Goal: Navigation & Orientation: Find specific page/section

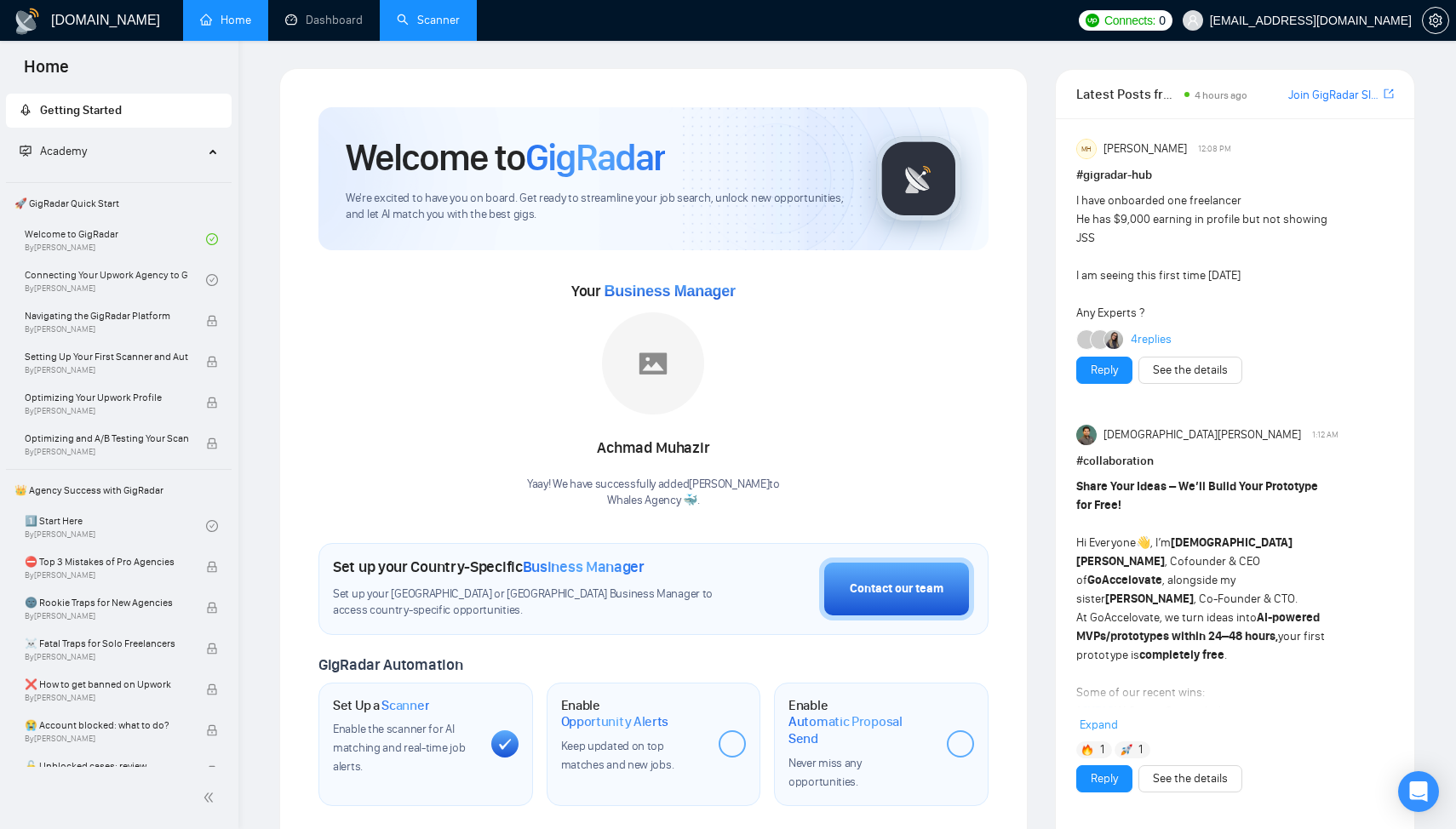
click at [443, 20] on link "Scanner" at bounding box center [428, 19] width 63 height 14
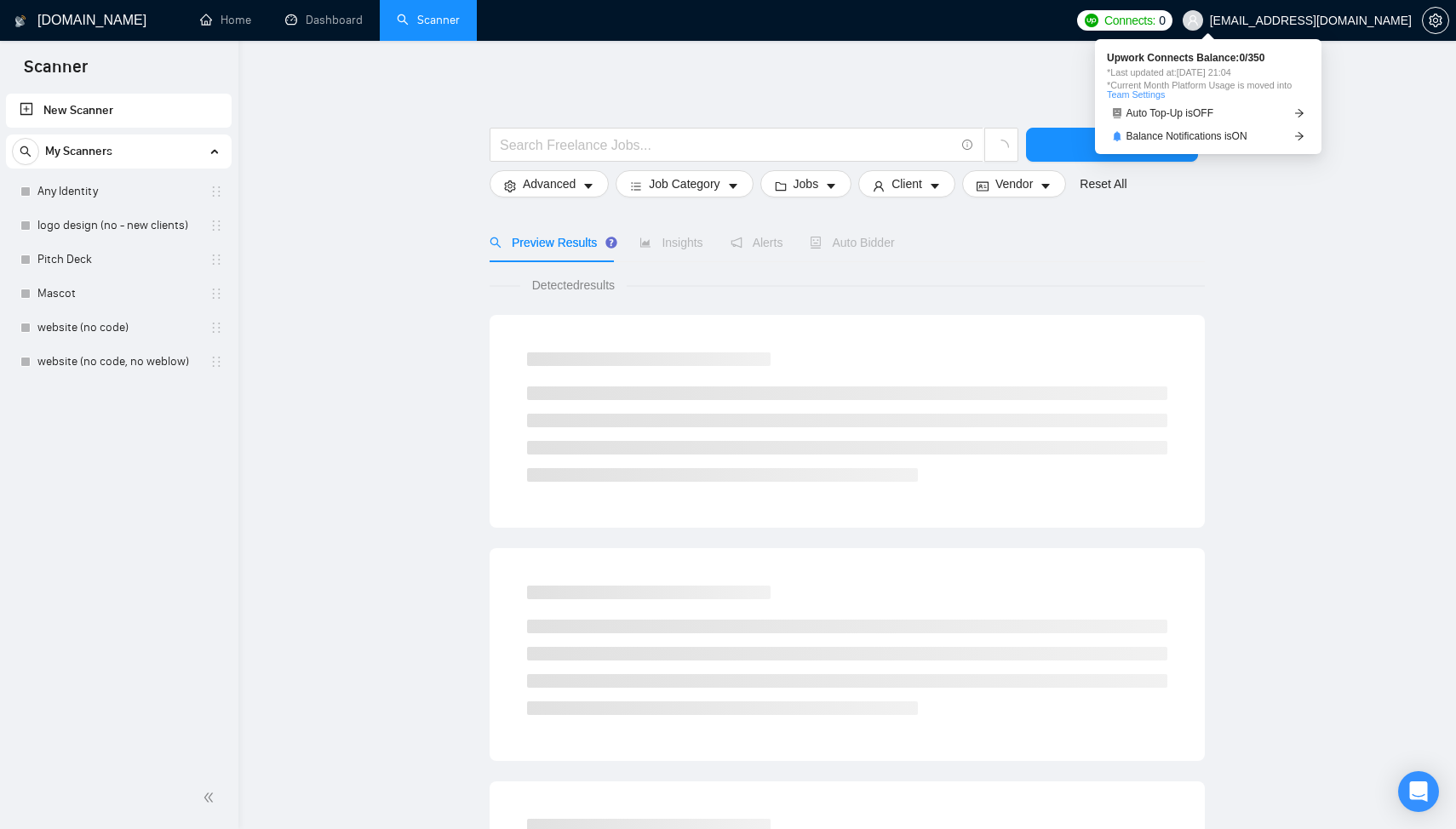
drag, startPoint x: 1247, startPoint y: 74, endPoint x: 1276, endPoint y: 75, distance: 29.0
click at [1276, 75] on span "*Last updated at: 26 Sep 2025 21:04" at bounding box center [1208, 73] width 202 height 10
click at [1213, 52] on span "Upwork Connects Balance: 0 / 350" at bounding box center [1208, 57] width 202 height 10
click at [1187, 70] on span "*Last updated at: [DATE] 21:04" at bounding box center [1208, 73] width 202 height 10
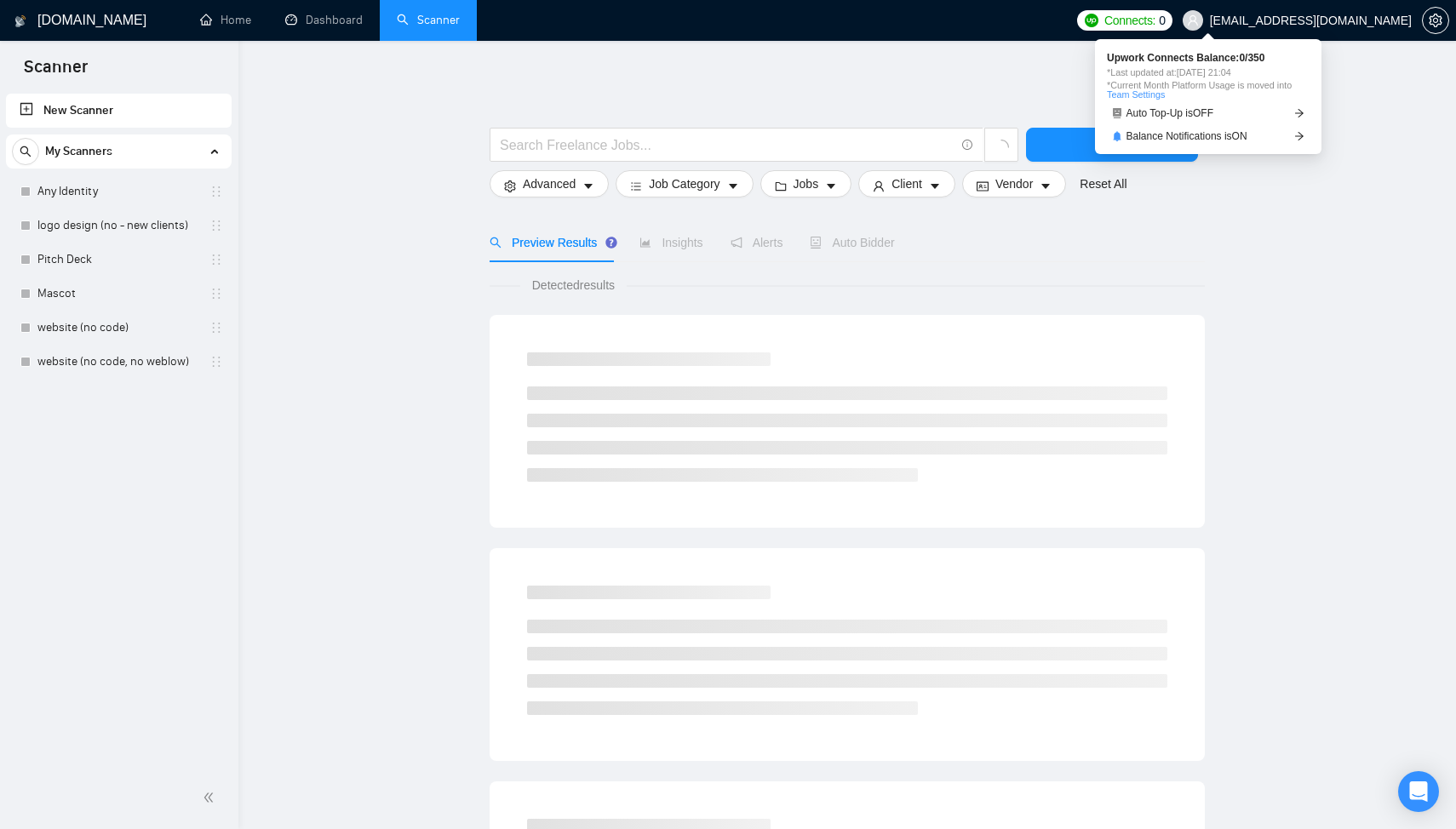
click at [1212, 32] on div "Connects: 0 artimixov@gmail.com" at bounding box center [1263, 20] width 372 height 41
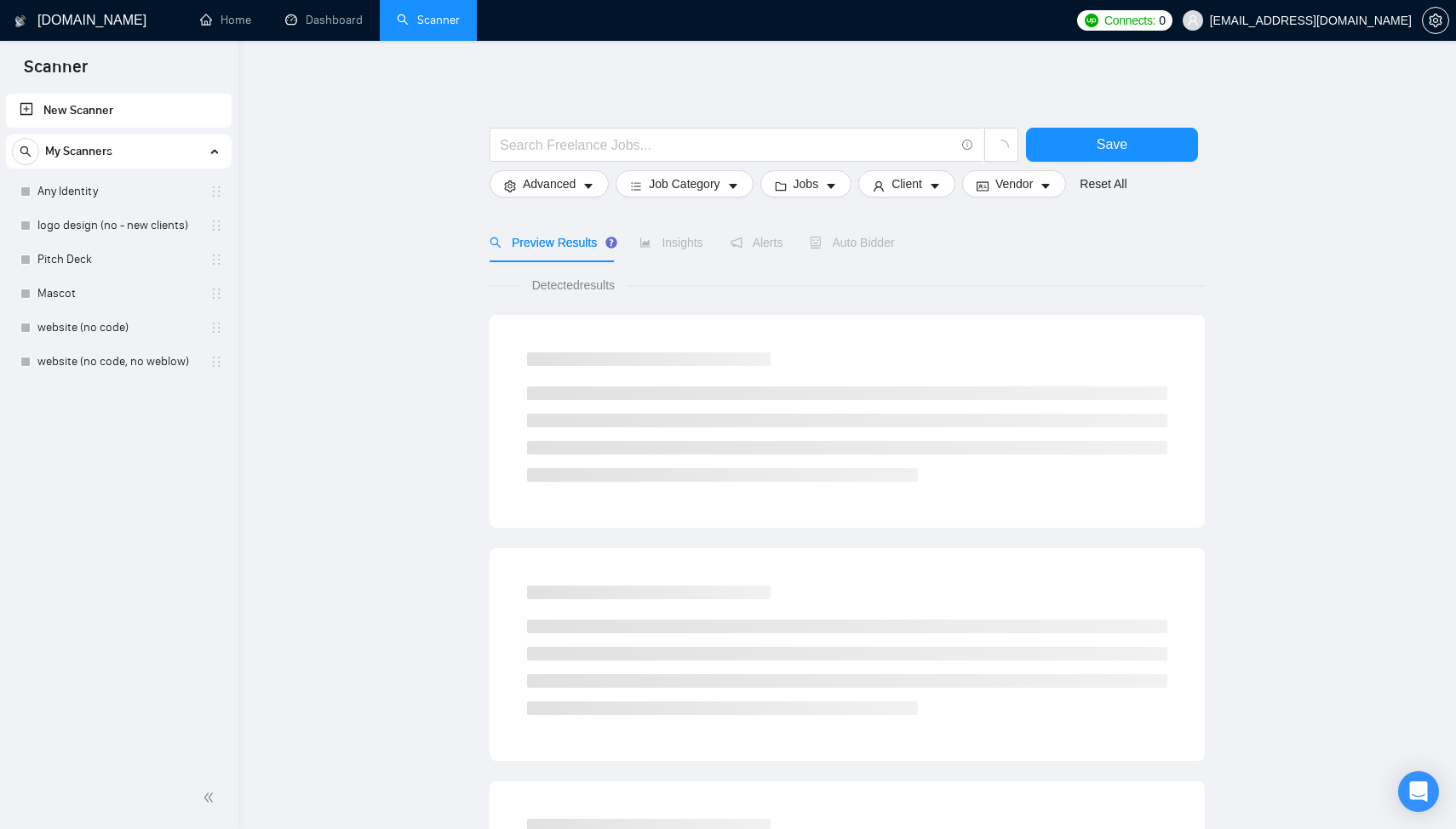
click at [1155, 21] on span "Connects:" at bounding box center [1130, 21] width 52 height 19
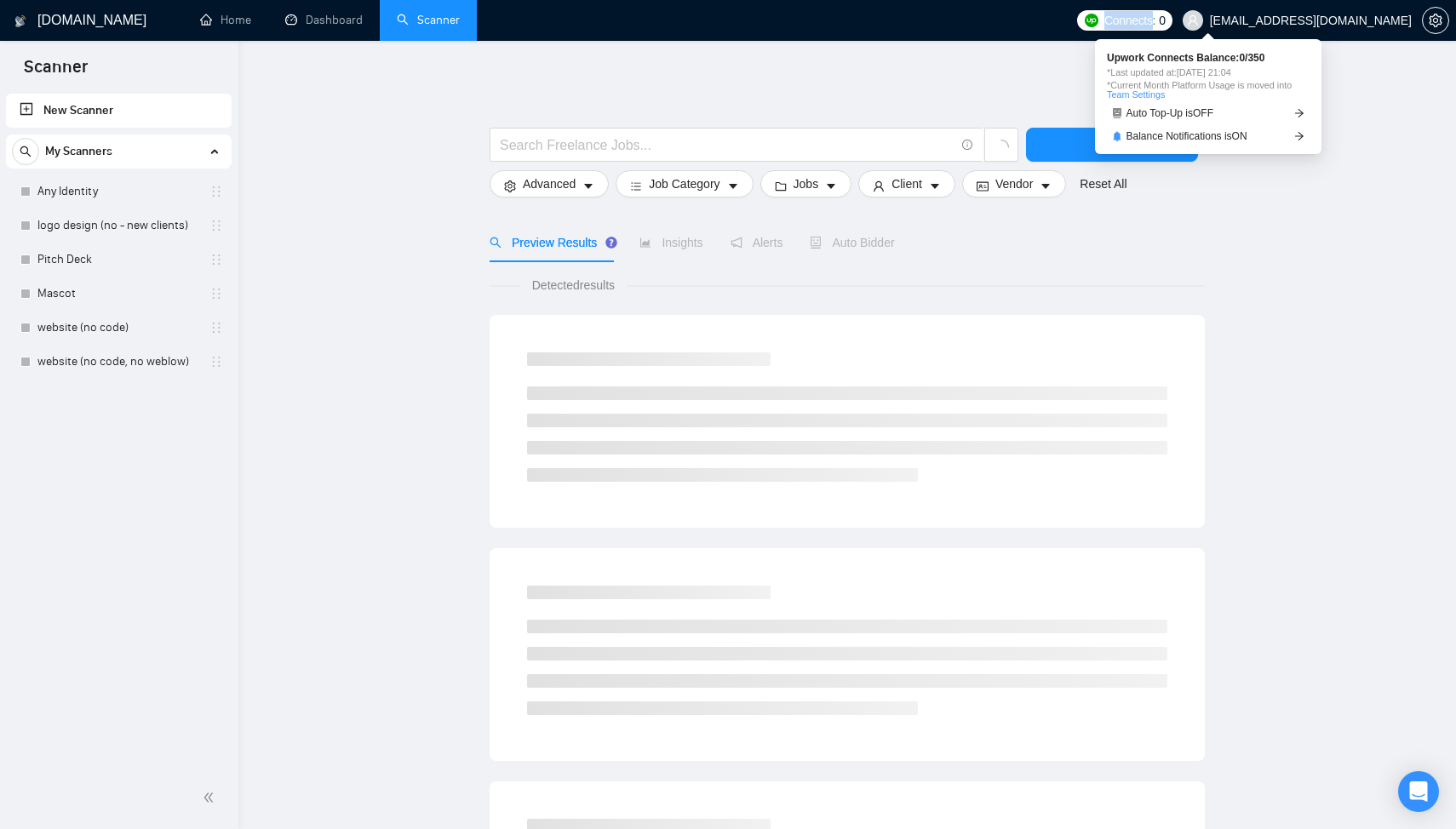
click at [1155, 21] on span "Connects:" at bounding box center [1130, 21] width 52 height 19
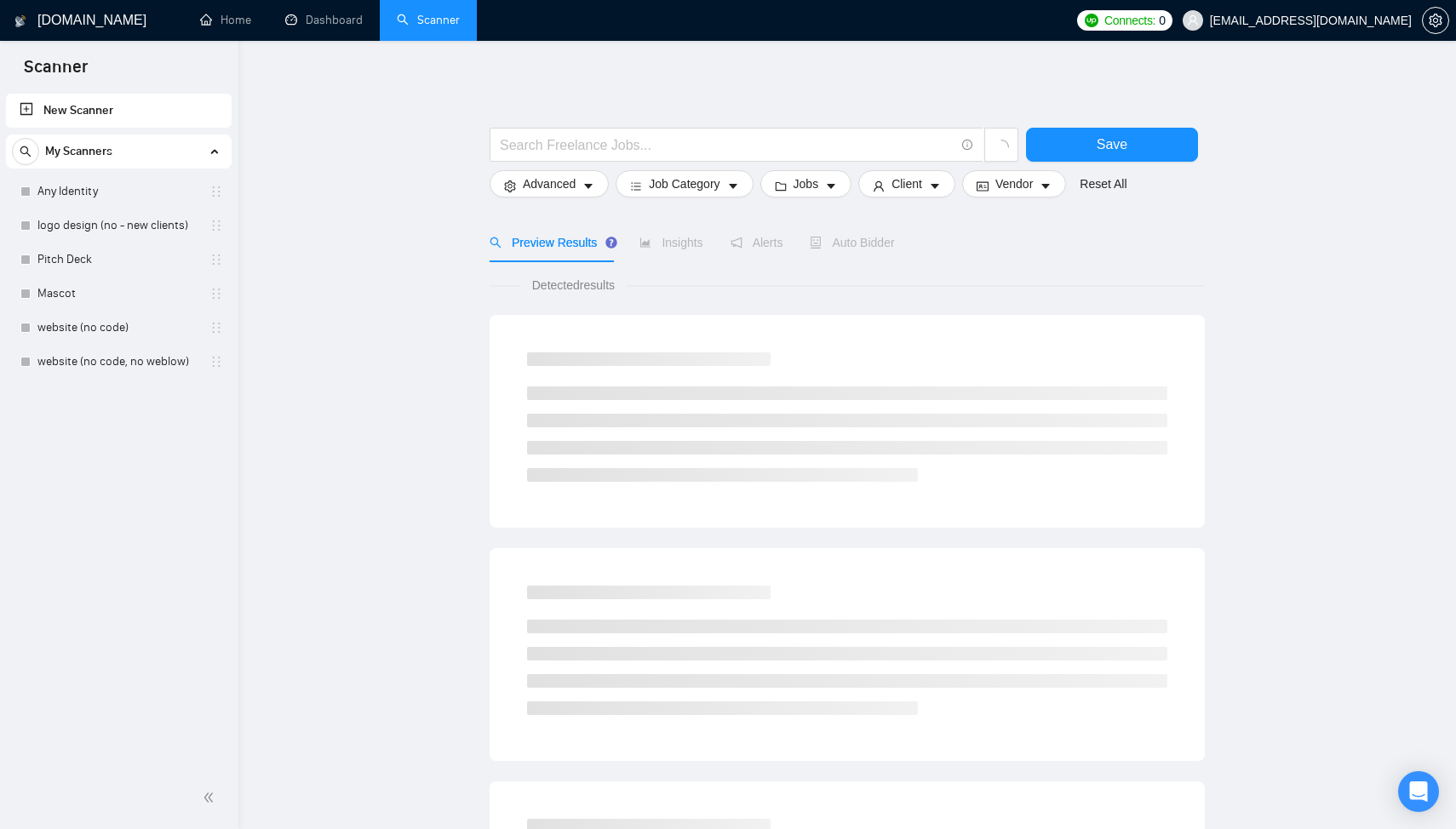
click at [1361, 131] on main "Save Advanced Job Category Jobs Client Vendor Reset All Preview Results Insight…" at bounding box center [846, 764] width 1163 height 1393
click at [1343, 315] on main "Save Advanced Job Category Jobs Client Vendor Reset All Preview Results Insight…" at bounding box center [846, 764] width 1163 height 1393
click at [668, 237] on span "Insights" at bounding box center [671, 242] width 63 height 13
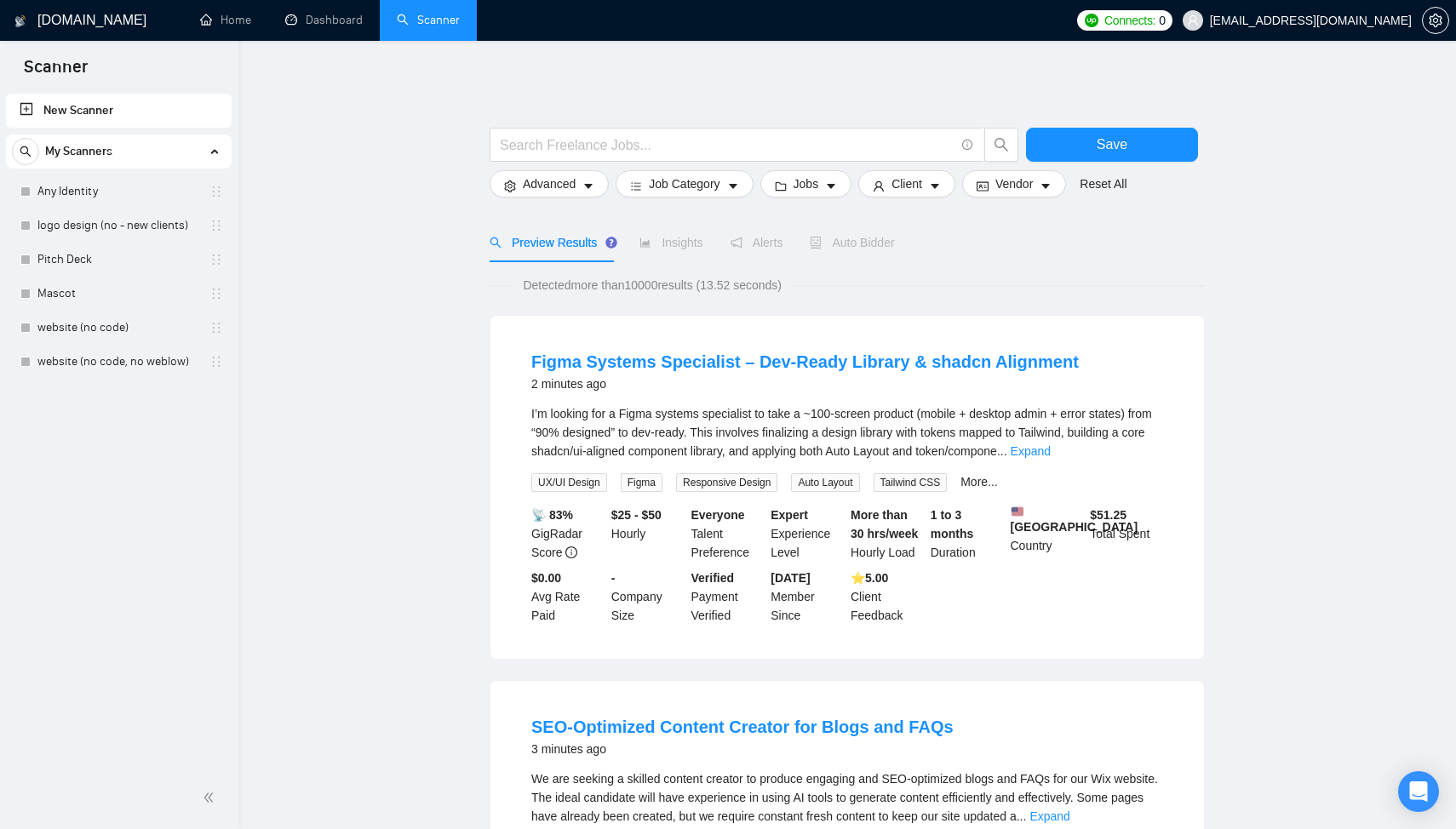
click at [1219, 35] on div "Connects: 0 artimixov@gmail.com" at bounding box center [1263, 20] width 372 height 41
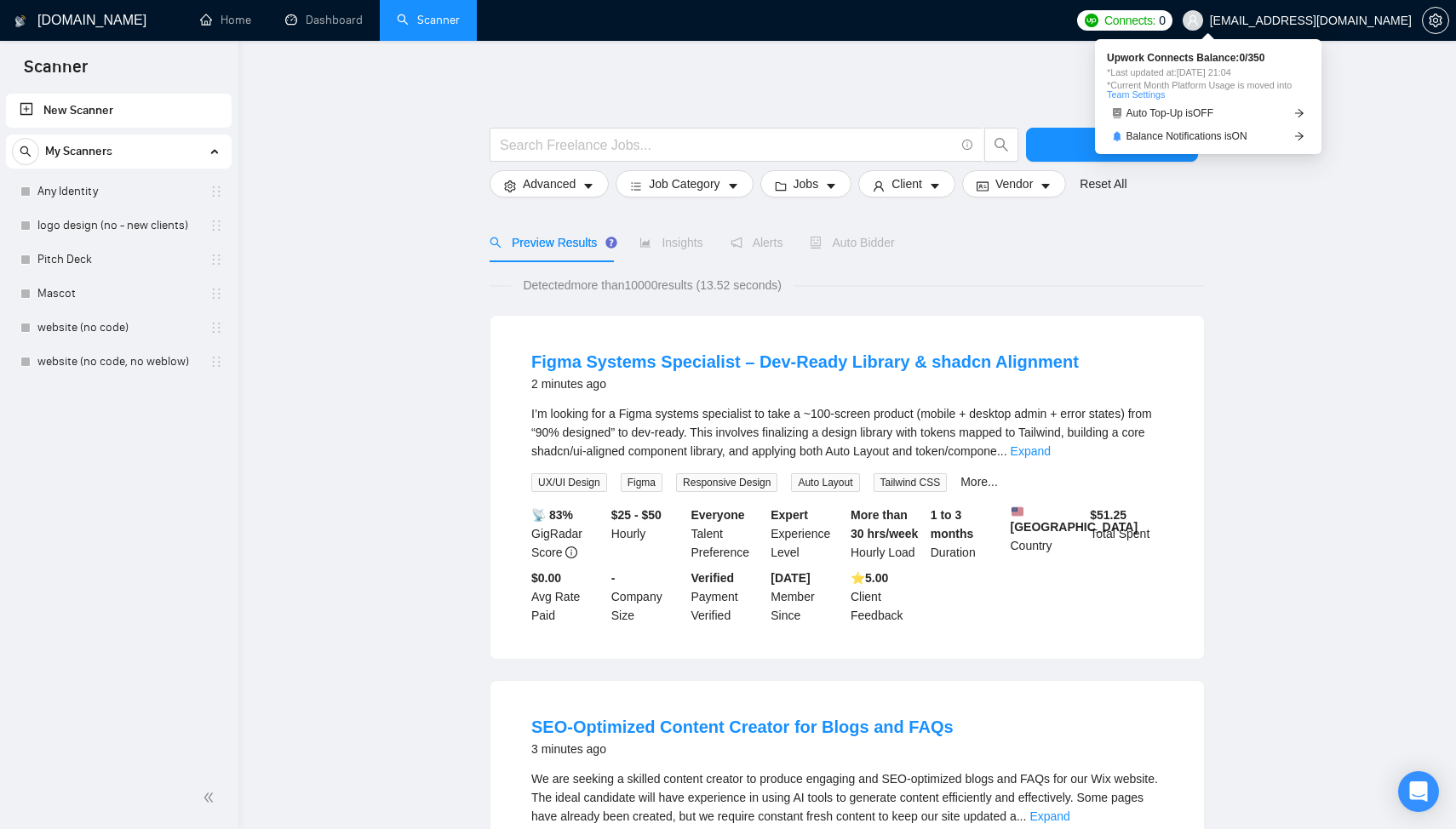
click at [1155, 11] on span "Connects:" at bounding box center [1130, 21] width 52 height 19
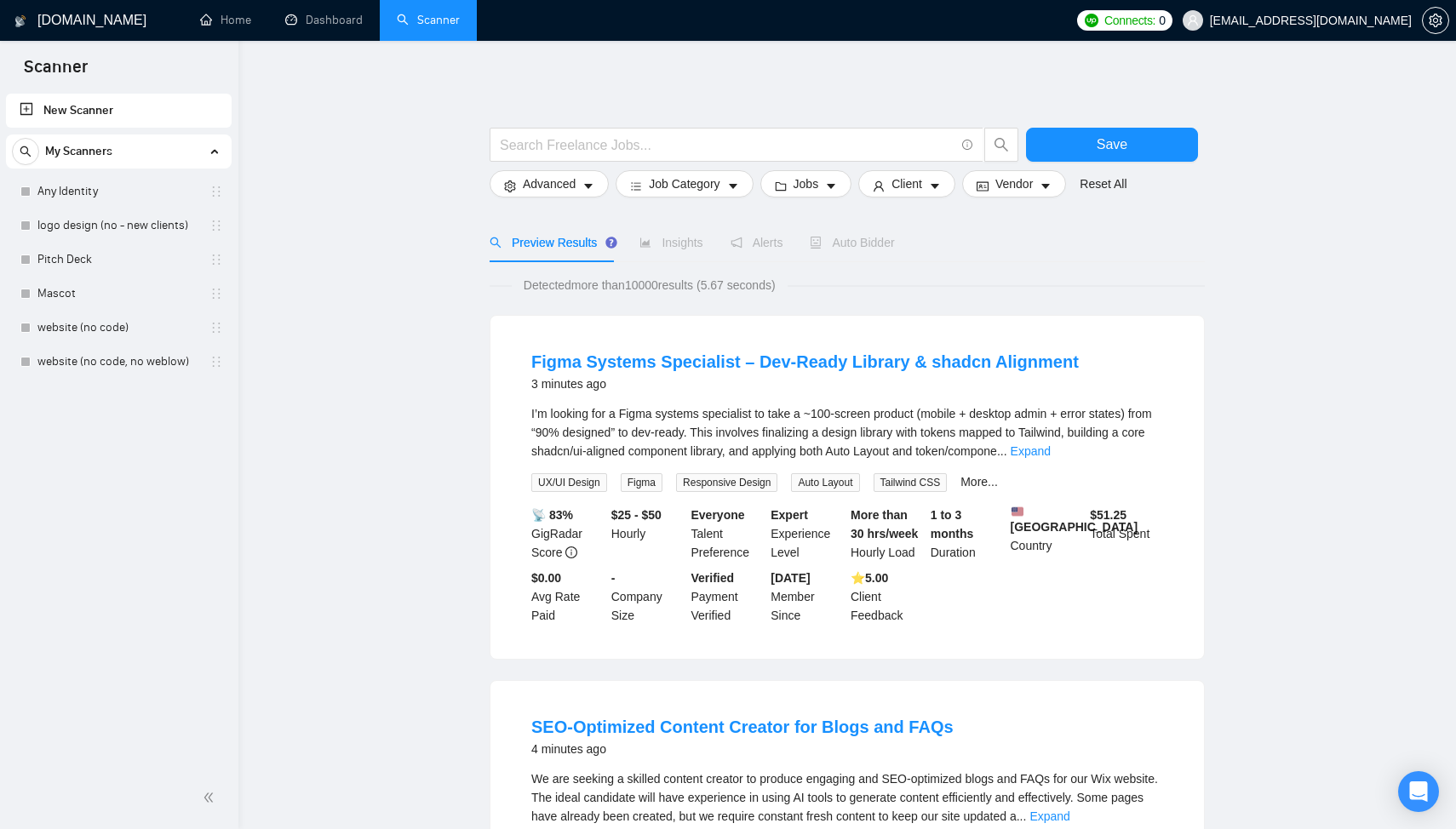
click at [71, 28] on h1 "[DOMAIN_NAME]" at bounding box center [92, 20] width 109 height 41
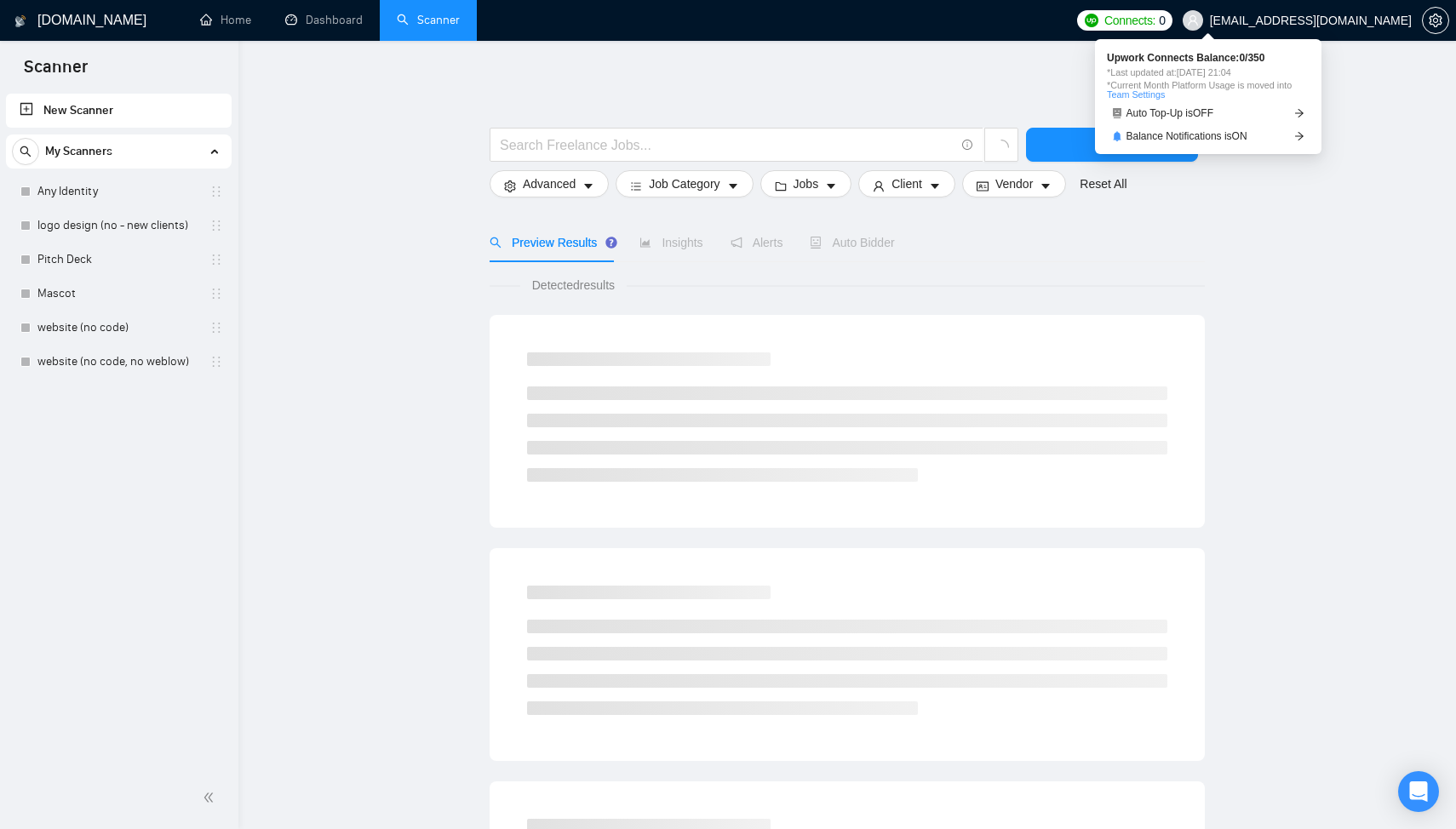
click at [1262, 74] on span "*Last updated at: 26 Sep 2025 21:04" at bounding box center [1208, 73] width 202 height 10
click at [1211, 50] on div "Upwork Connects Balance: 0 / 350 *Last updated at: 26 Sep 2025 21:04 *Current M…" at bounding box center [1208, 96] width 226 height 114
drag, startPoint x: 1211, startPoint y: 50, endPoint x: 1169, endPoint y: 88, distance: 56.6
click at [1211, 49] on div "Upwork Connects Balance: 0 / 350 *Last updated at: 26 Sep 2025 21:04 *Current M…" at bounding box center [1208, 96] width 226 height 114
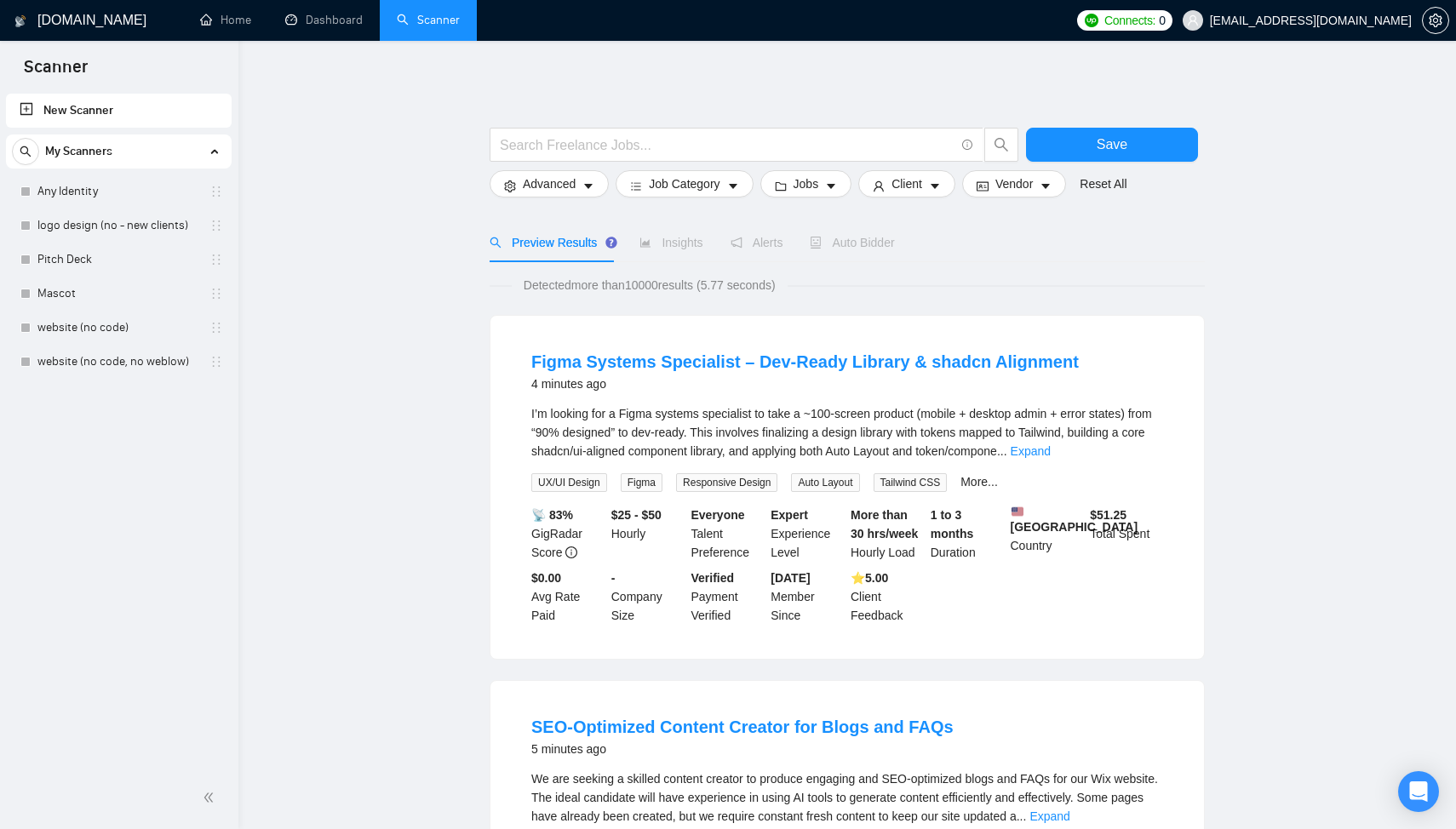
click at [83, 16] on h1 "[DOMAIN_NAME]" at bounding box center [92, 20] width 109 height 41
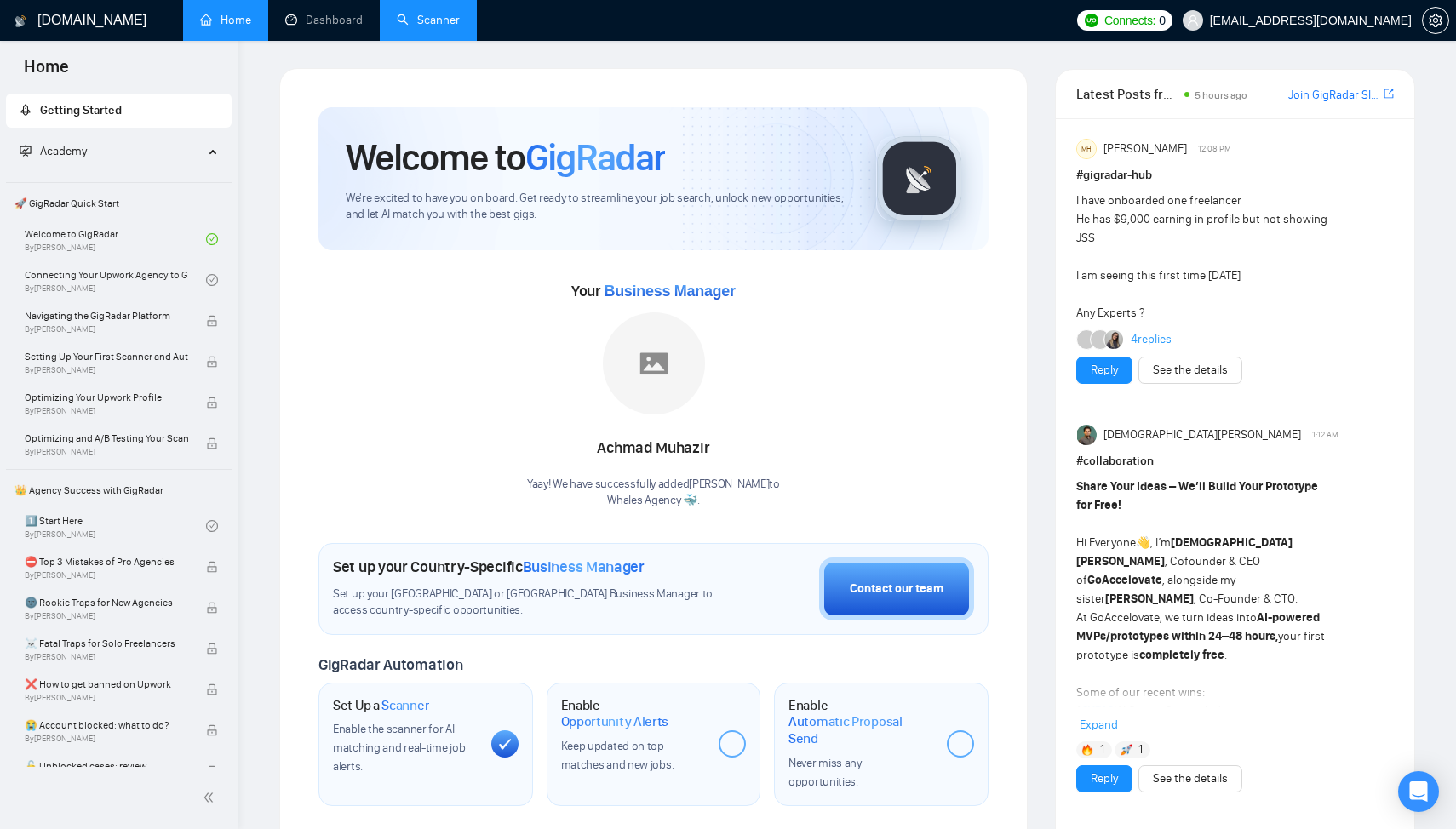
click at [404, 28] on link "Scanner" at bounding box center [428, 19] width 63 height 14
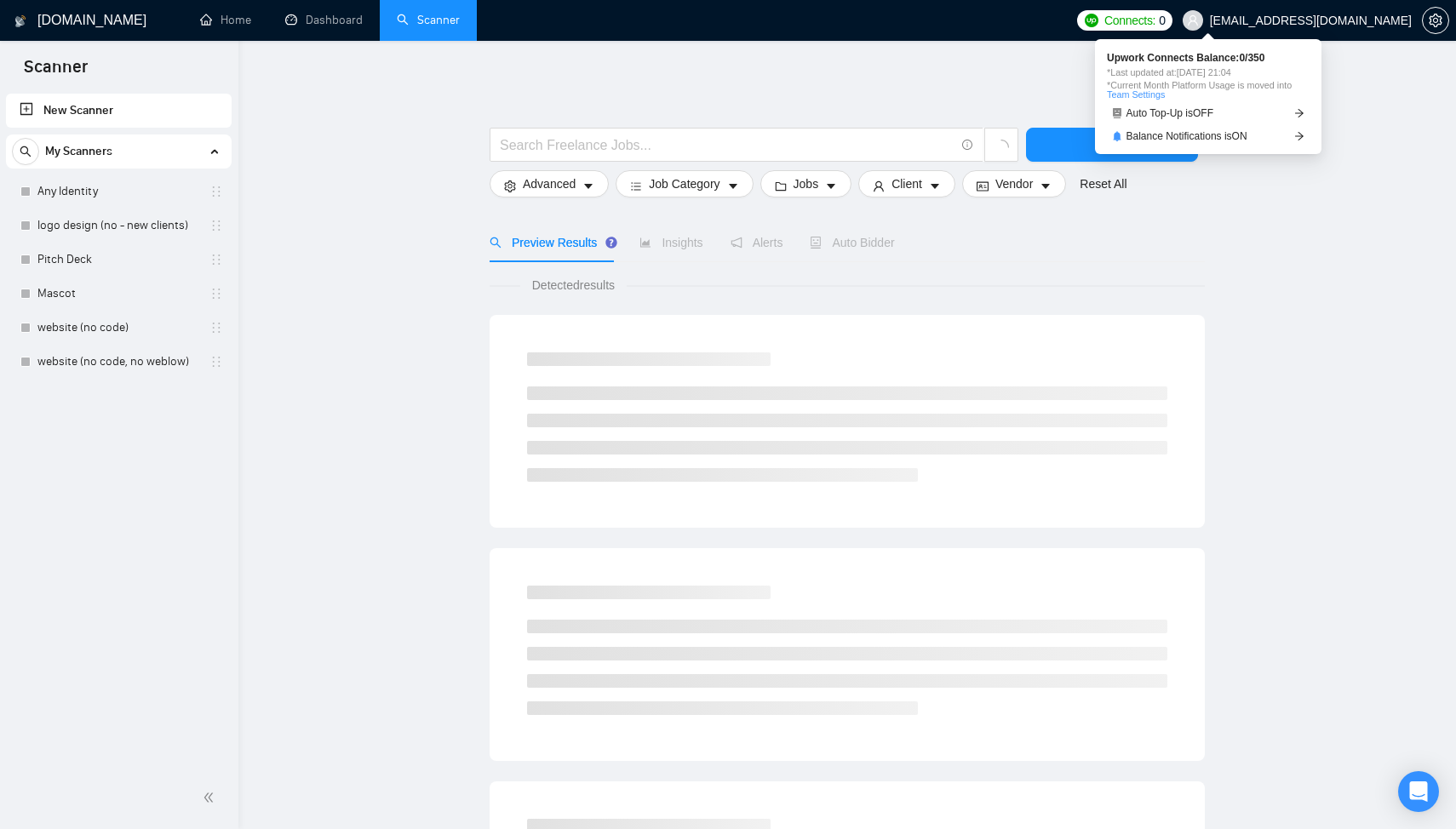
click at [1258, 71] on span "*Last updated at: 26 Sep 2025 21:04" at bounding box center [1208, 73] width 202 height 10
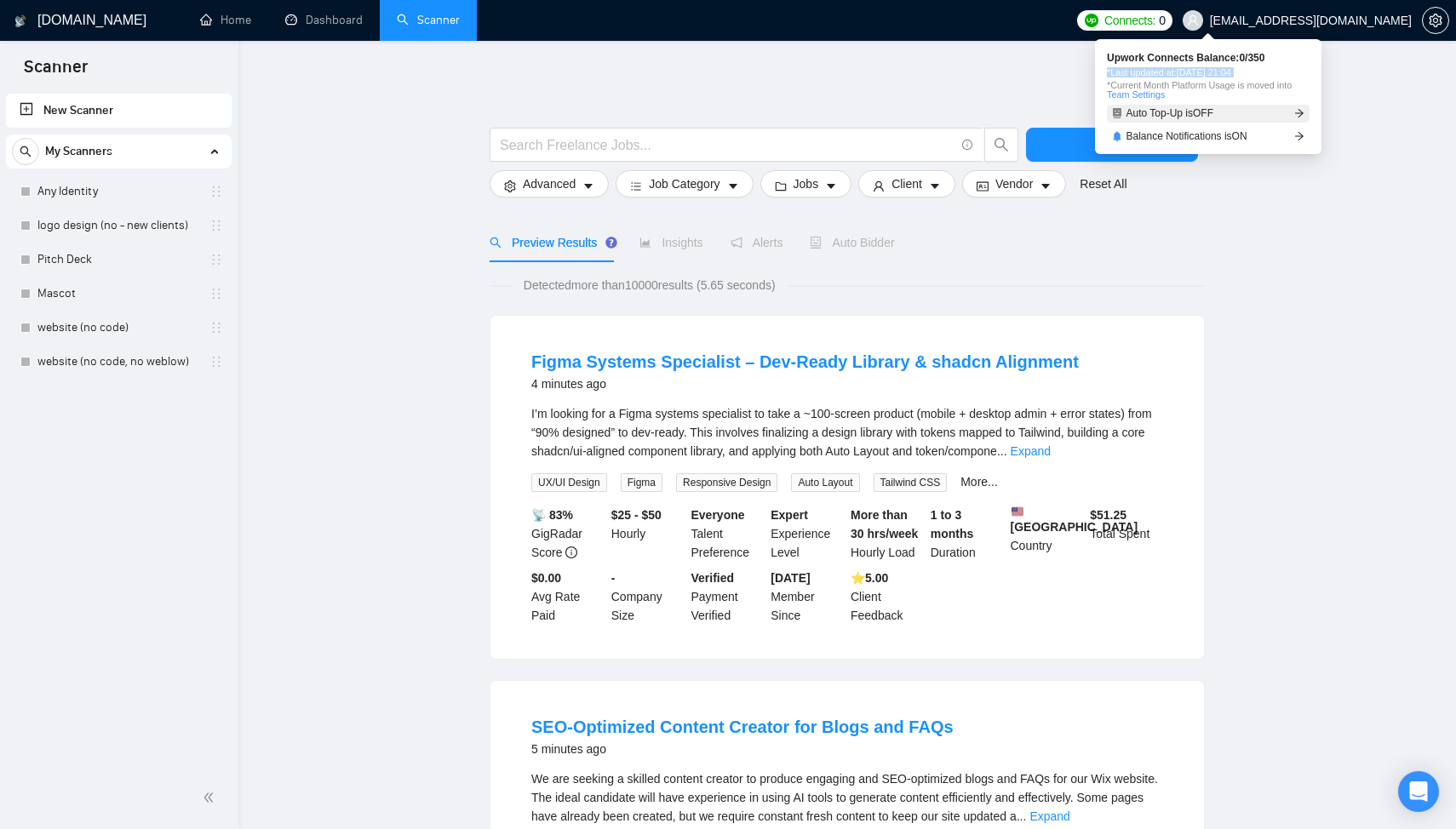
click at [1215, 117] on span "Auto Top-Up is OFF" at bounding box center [1171, 113] width 88 height 10
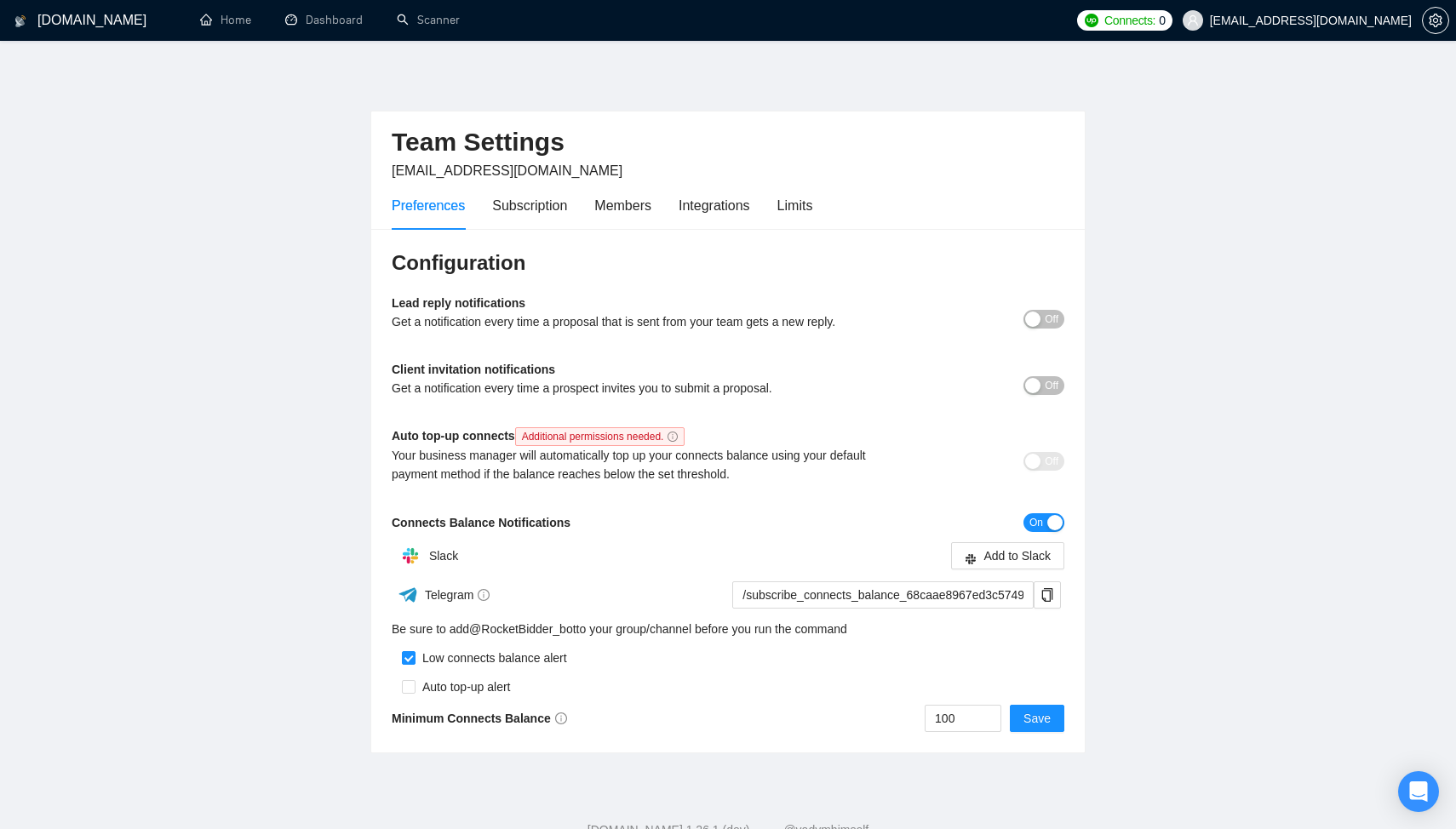
click at [75, 25] on h1 "[DOMAIN_NAME]" at bounding box center [92, 20] width 109 height 41
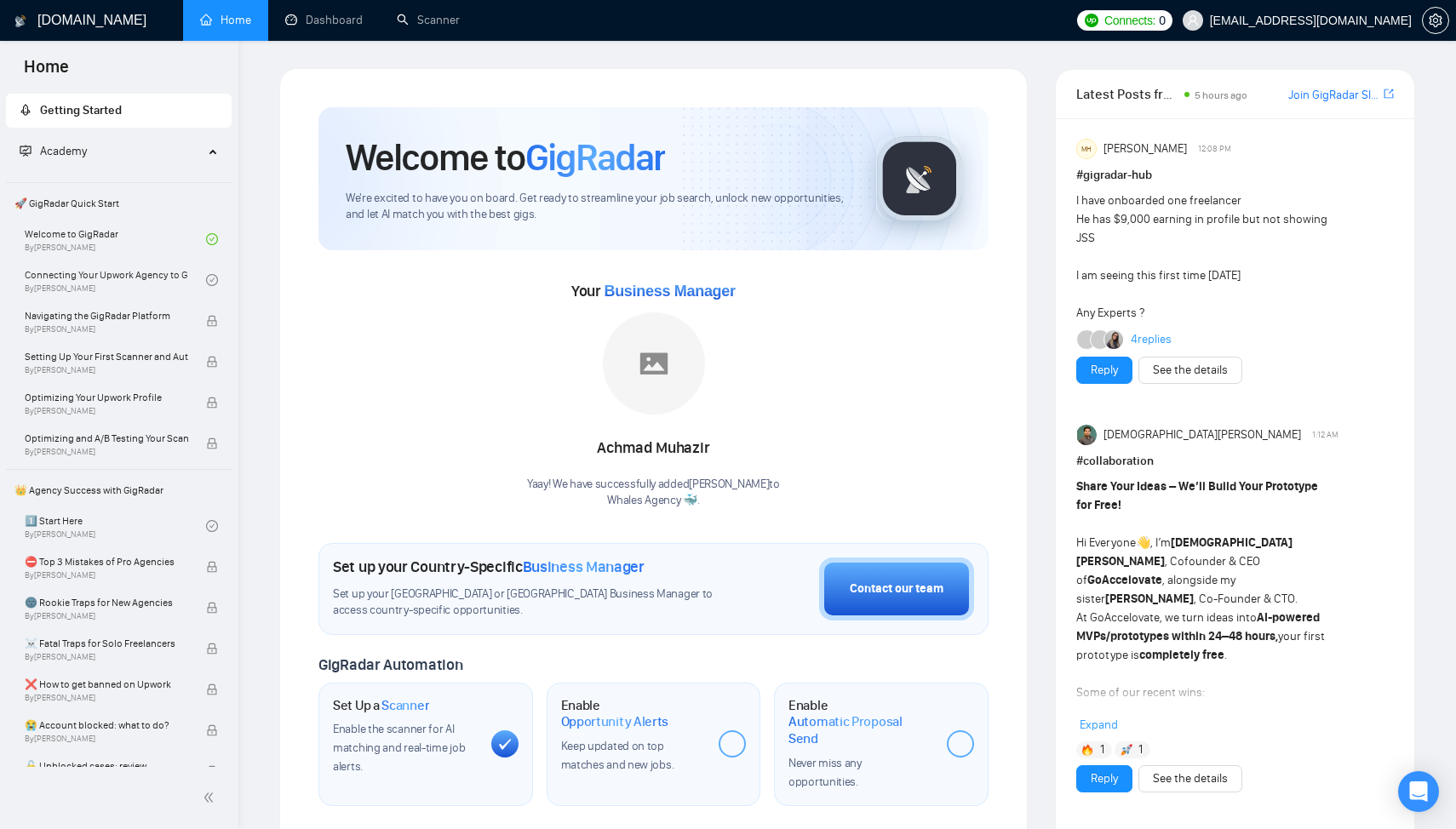
click at [65, 25] on h1 "[DOMAIN_NAME]" at bounding box center [92, 20] width 109 height 41
click at [1155, 28] on span "Connects:" at bounding box center [1130, 21] width 52 height 19
drag, startPoint x: 1254, startPoint y: 79, endPoint x: 1281, endPoint y: 77, distance: 27.1
click at [1281, 77] on span "*Last updated at: 26 Sep 2025 21:04" at bounding box center [1209, 80] width 189 height 10
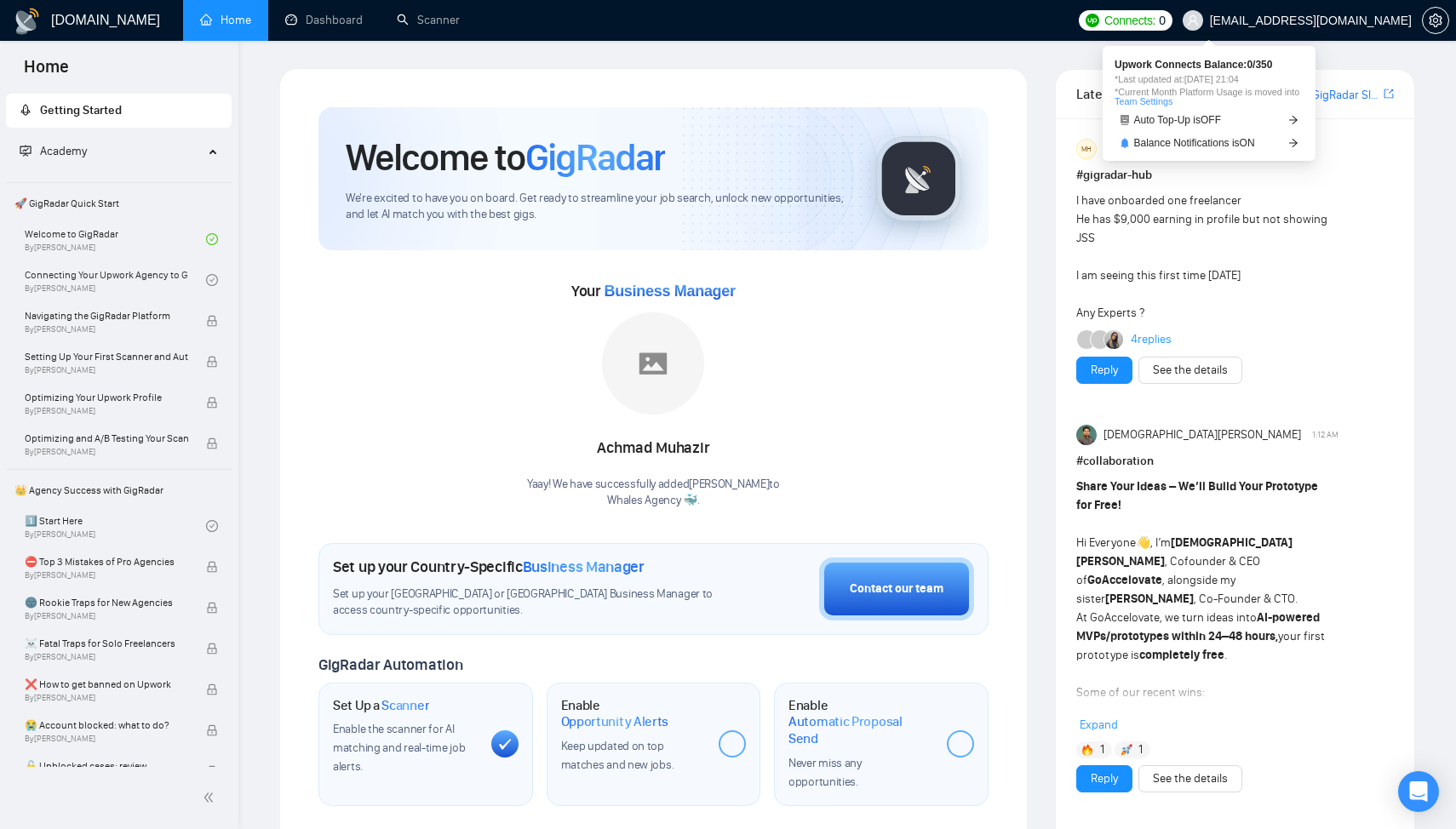
click at [1173, 99] on link "Team Settings" at bounding box center [1143, 101] width 58 height 10
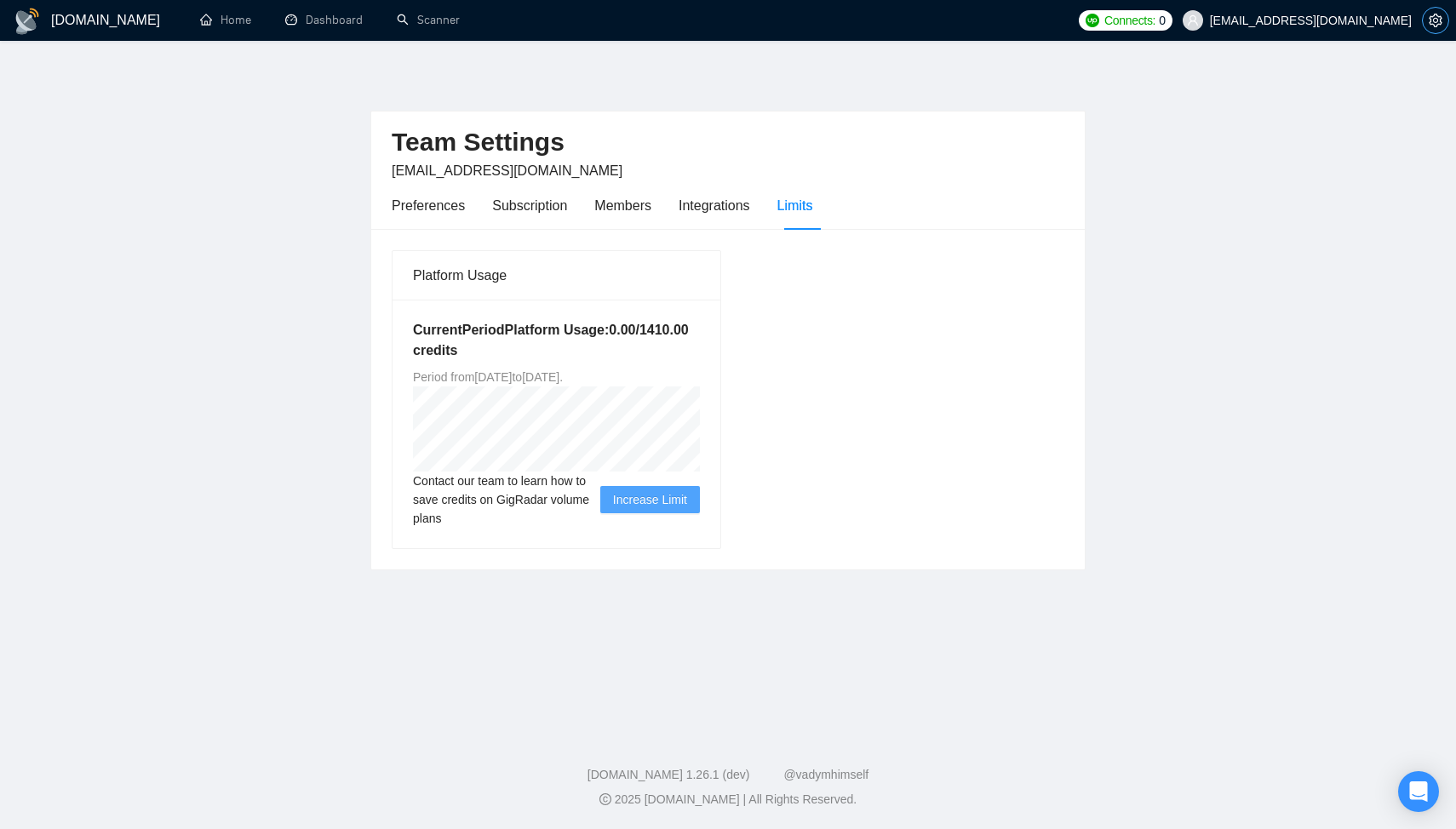
click at [1444, 19] on span "setting" at bounding box center [1435, 20] width 26 height 13
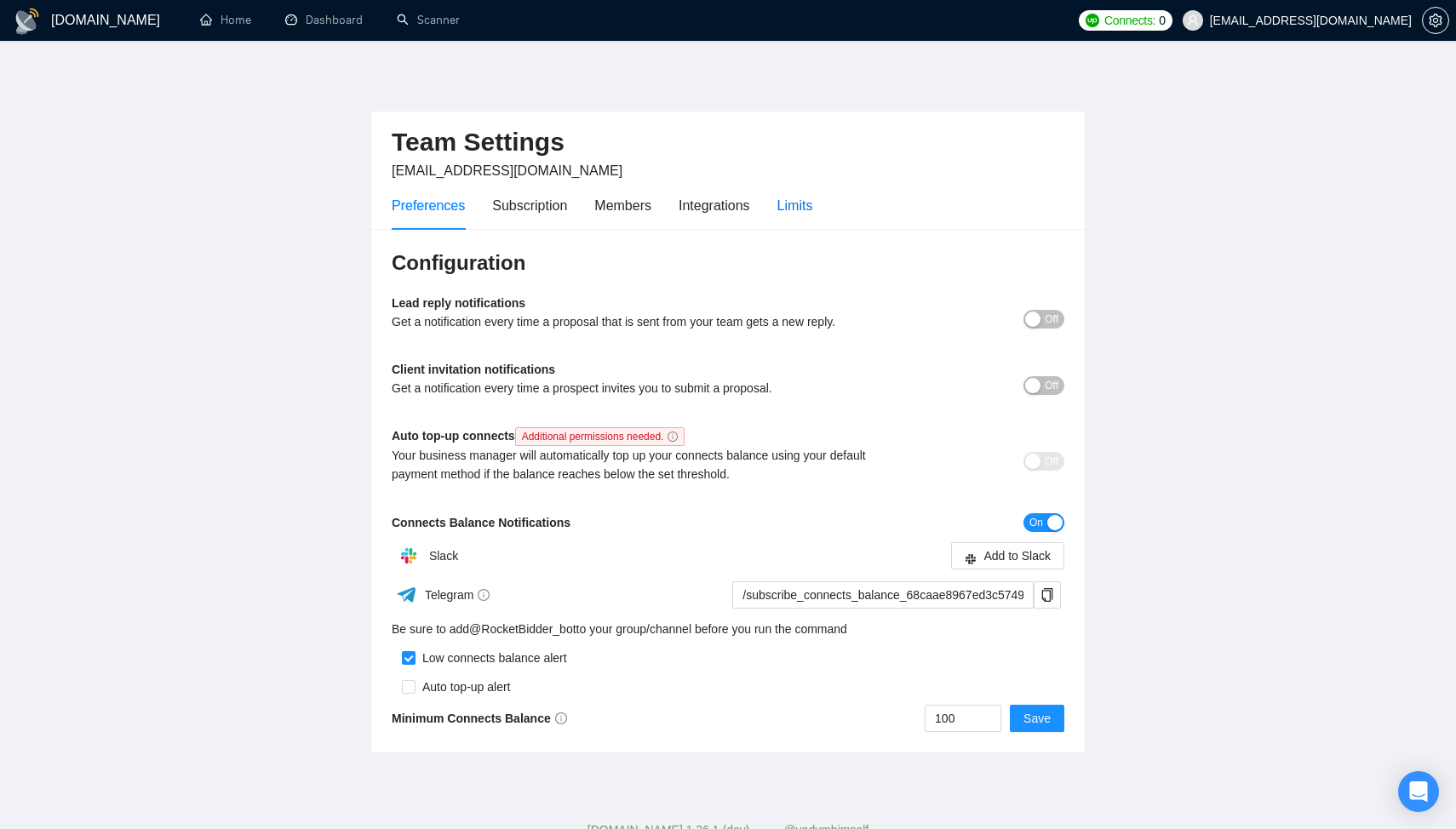
click at [803, 202] on div "Limits" at bounding box center [795, 205] width 35 height 21
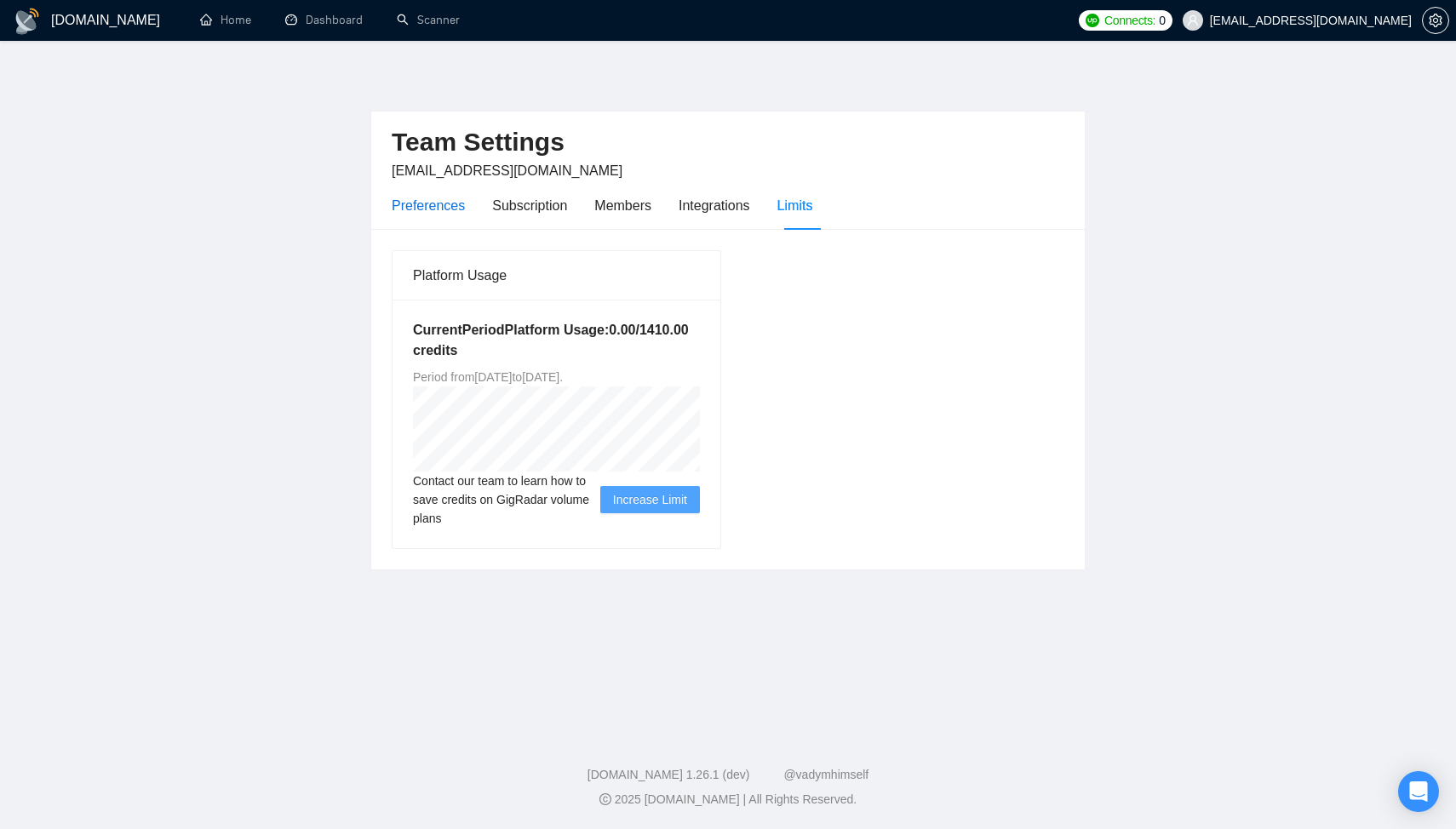
click at [426, 211] on div "Preferences" at bounding box center [428, 205] width 73 height 21
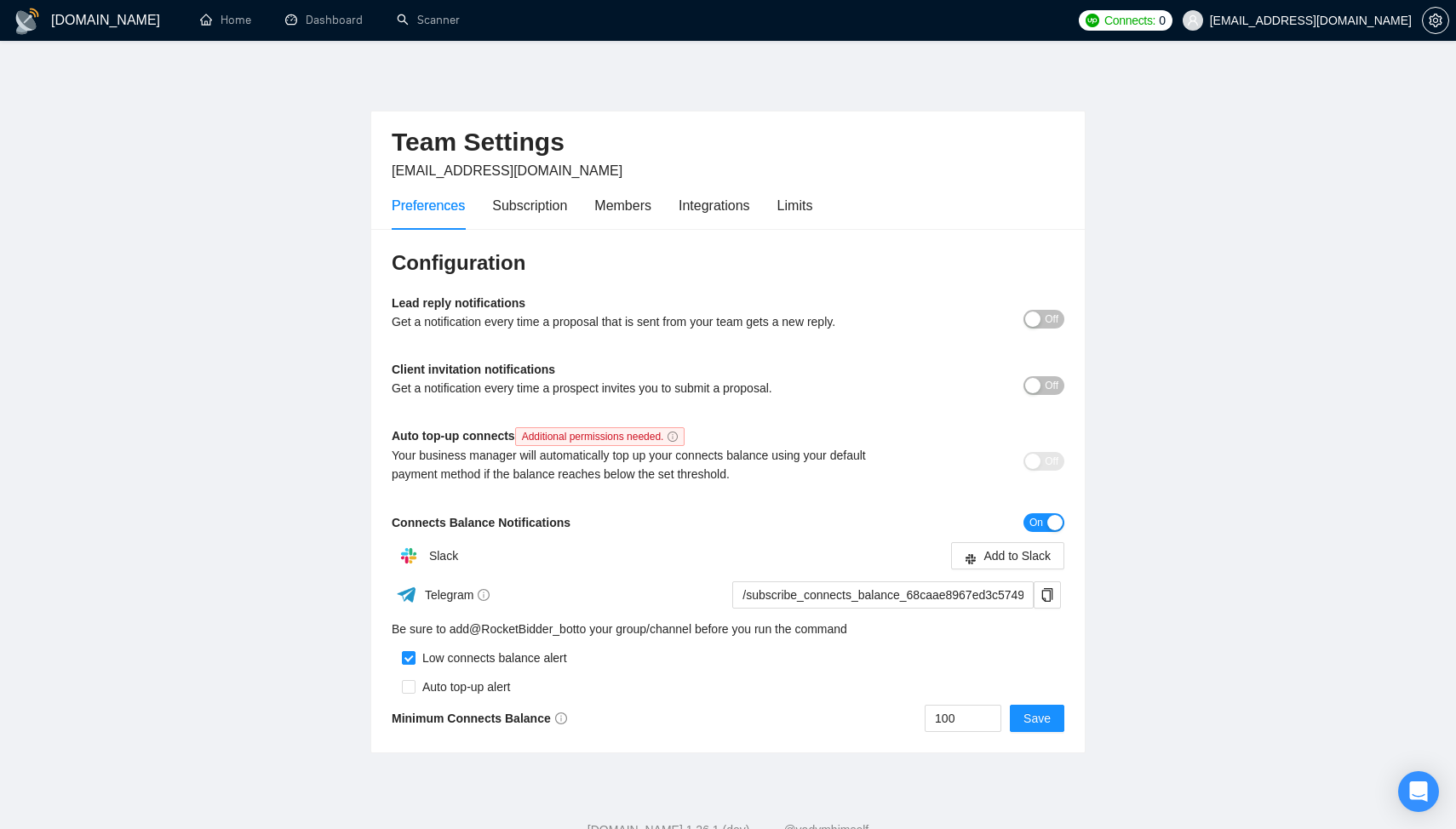
click at [94, 11] on h1 "[DOMAIN_NAME]" at bounding box center [106, 20] width 109 height 41
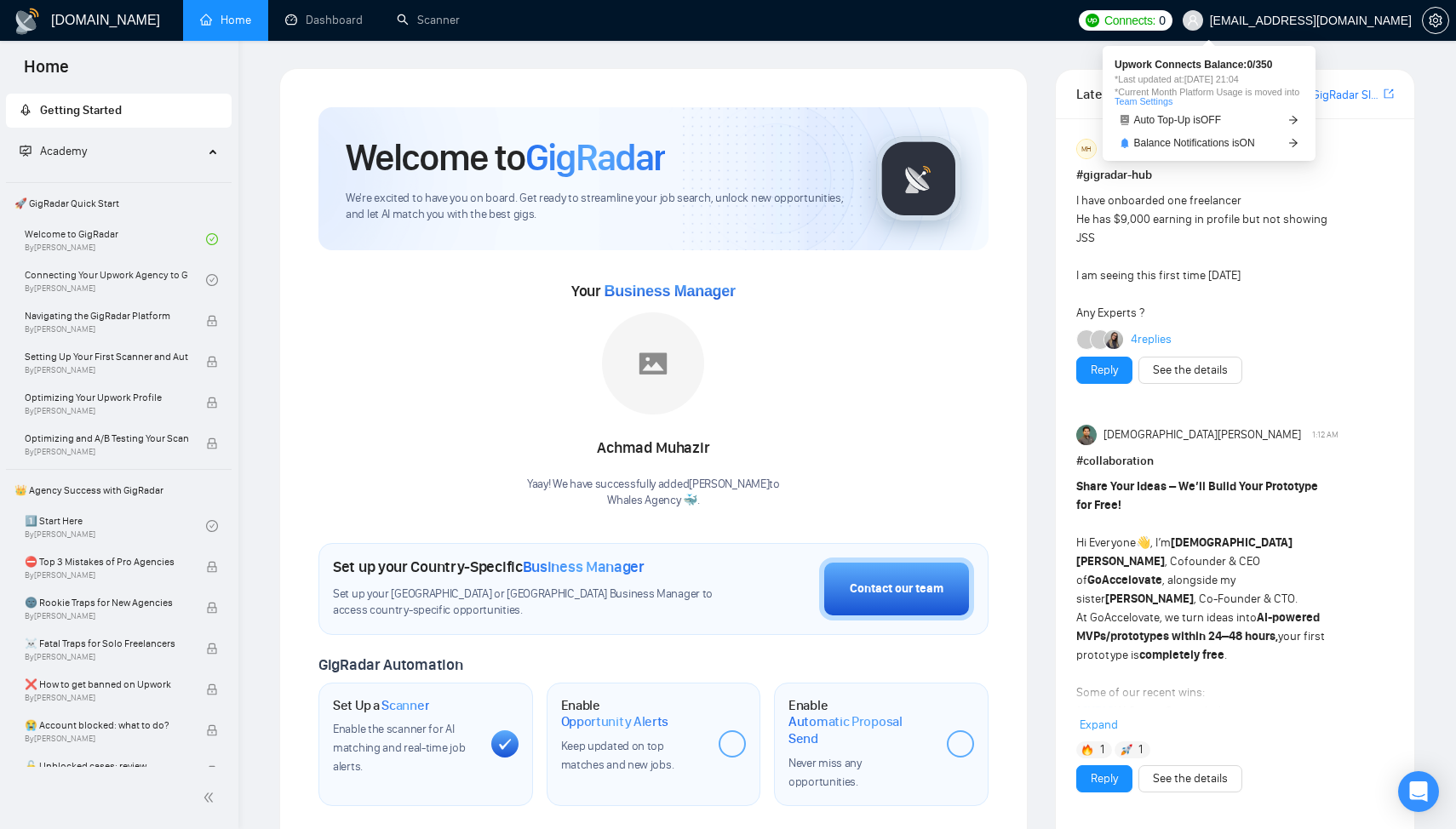
click at [1155, 25] on span "Connects:" at bounding box center [1130, 21] width 52 height 19
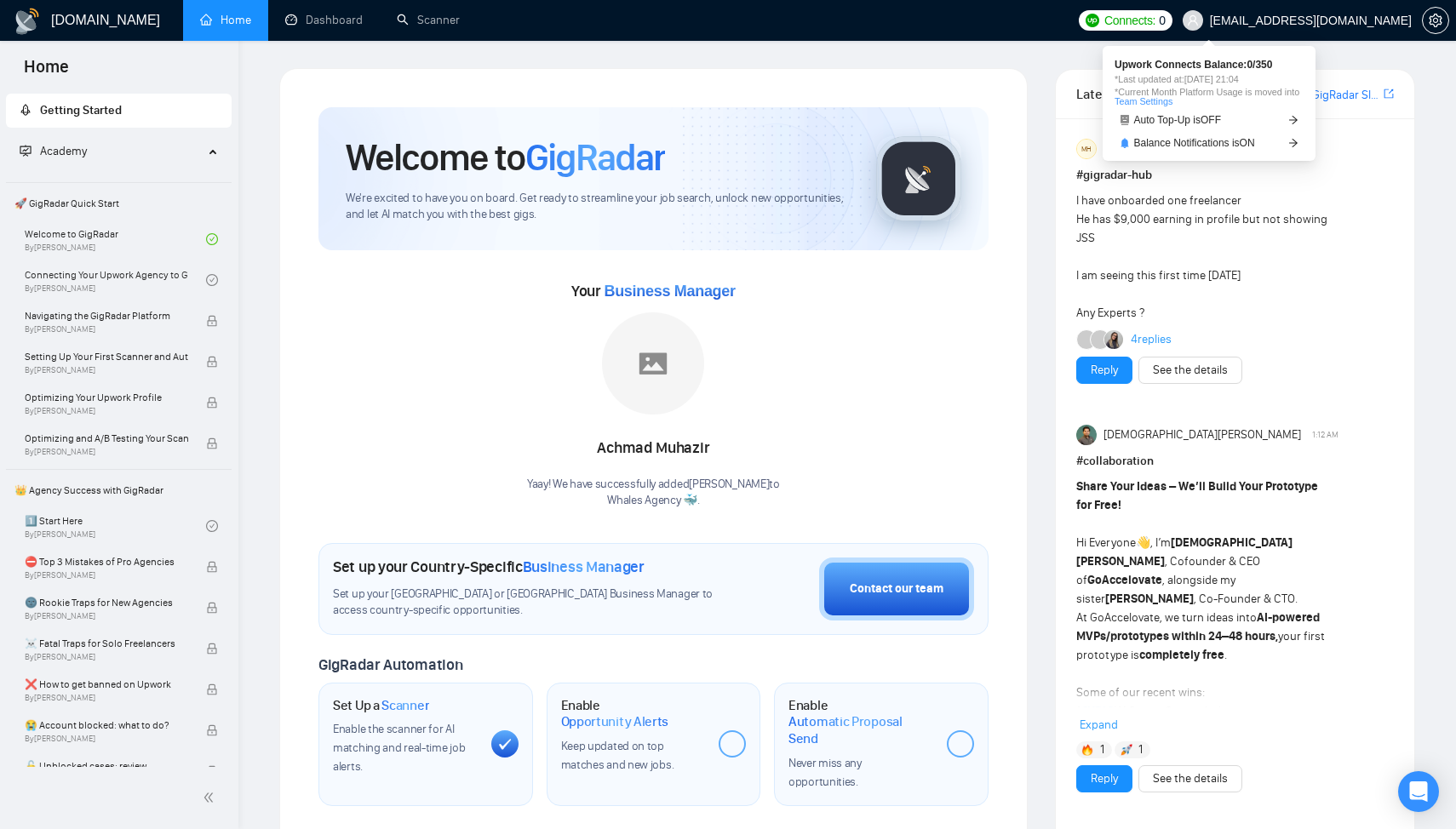
click at [1213, 88] on span "*Current Month Platform Usage is moved into Team Settings" at bounding box center [1209, 97] width 189 height 19
